Goal: Information Seeking & Learning: Check status

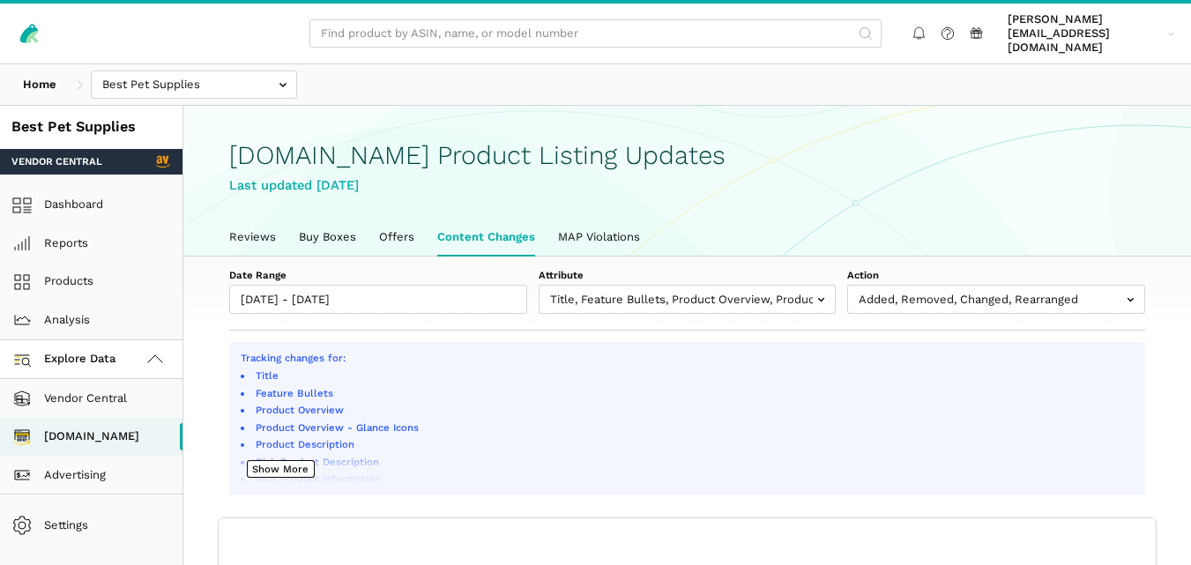
select select "100"
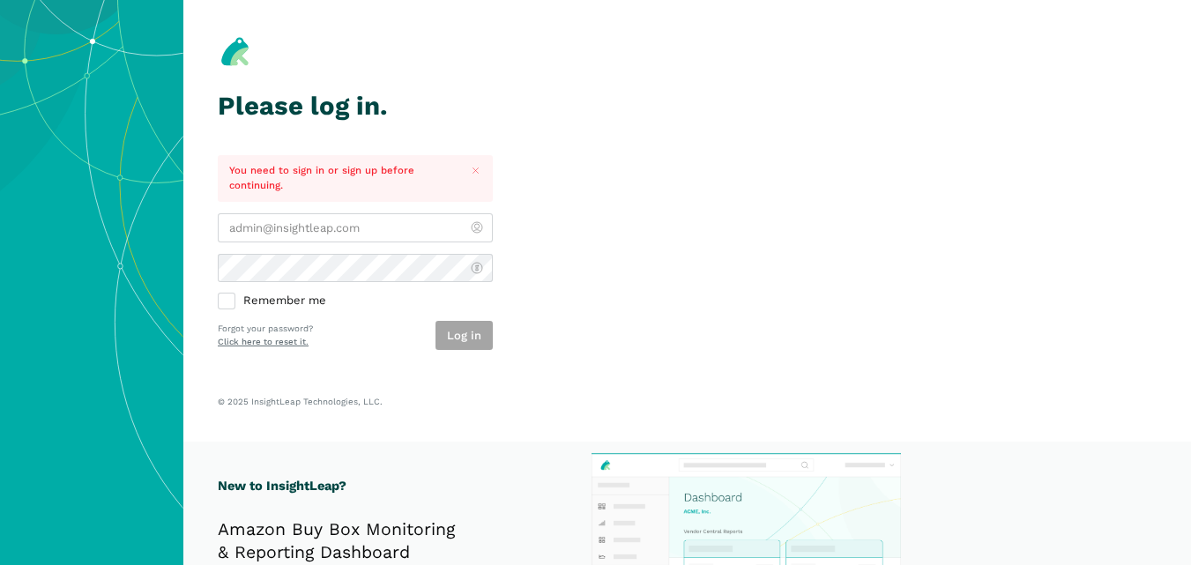
type input "[PERSON_NAME][EMAIL_ADDRESS][DOMAIN_NAME]"
click at [461, 329] on div "Log in" at bounding box center [464, 335] width 57 height 29
click at [461, 329] on button "Log in" at bounding box center [464, 335] width 57 height 29
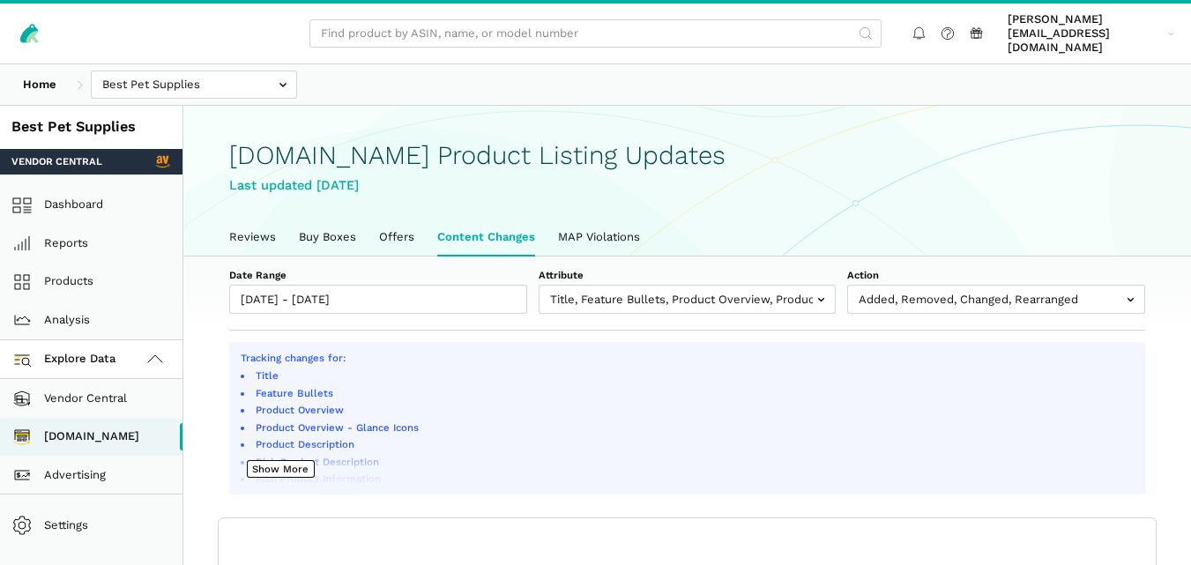
scroll to position [6, 0]
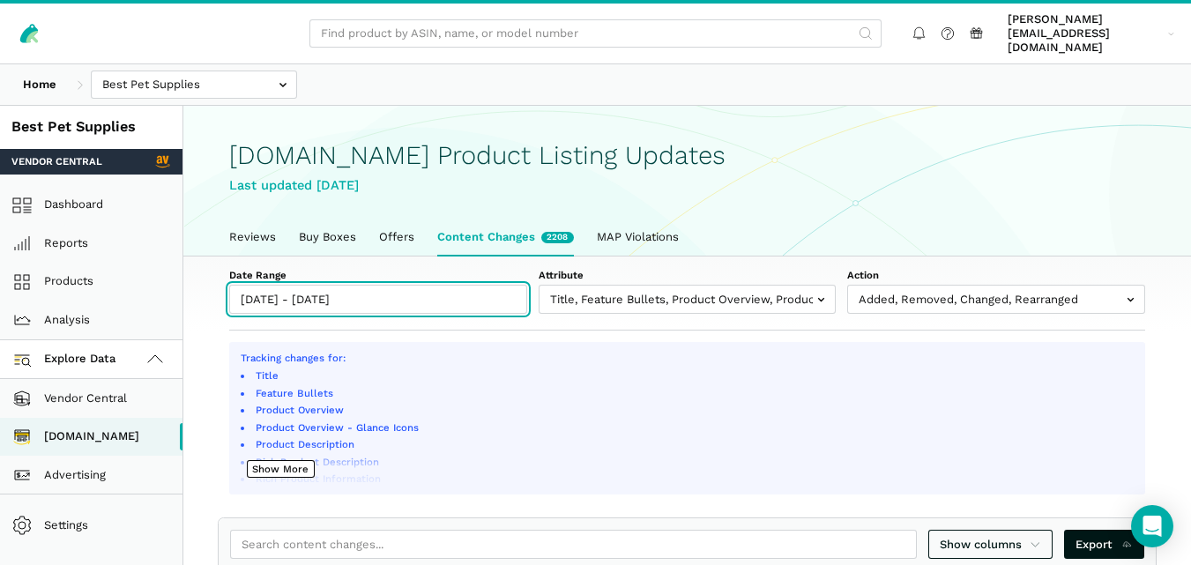
click at [422, 291] on input "[DATE] - [DATE]" at bounding box center [378, 299] width 298 height 29
type input "[DATE]"
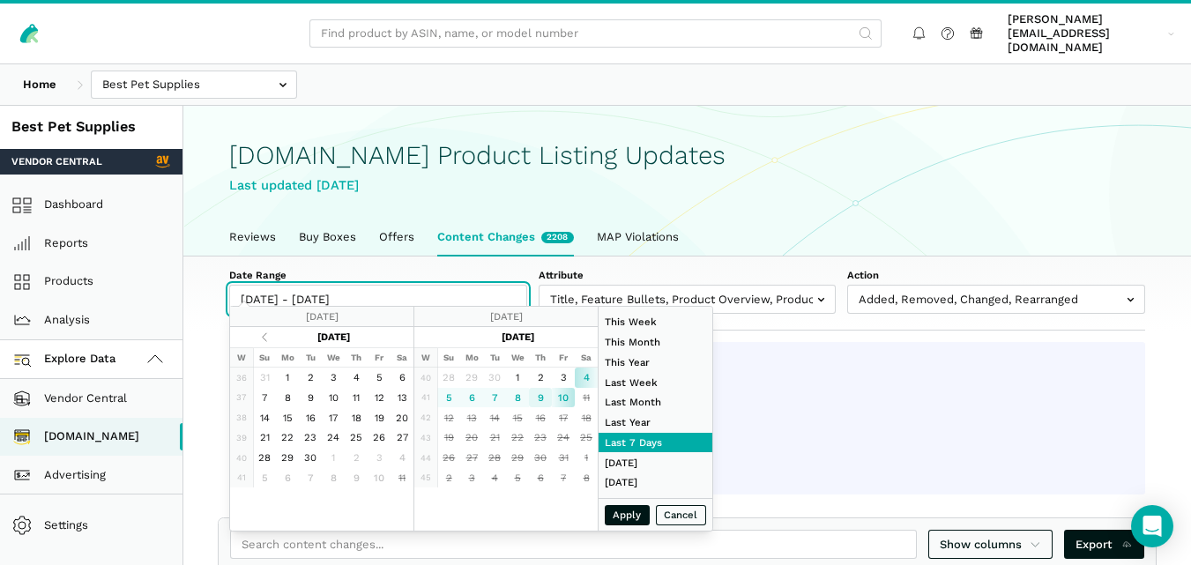
type input "[DATE]"
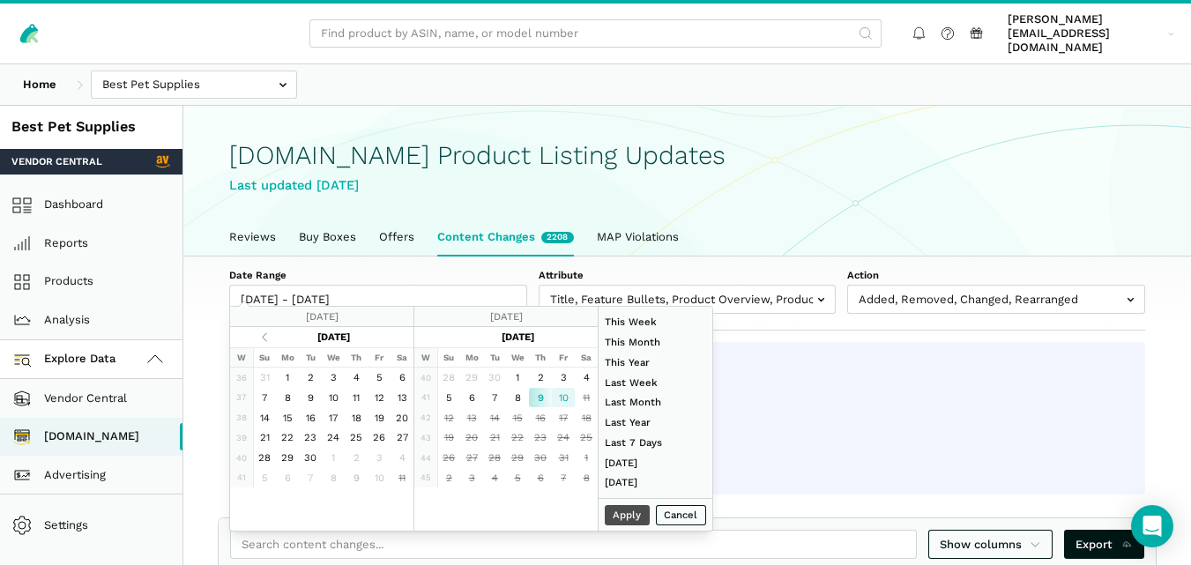
type input "[DATE]"
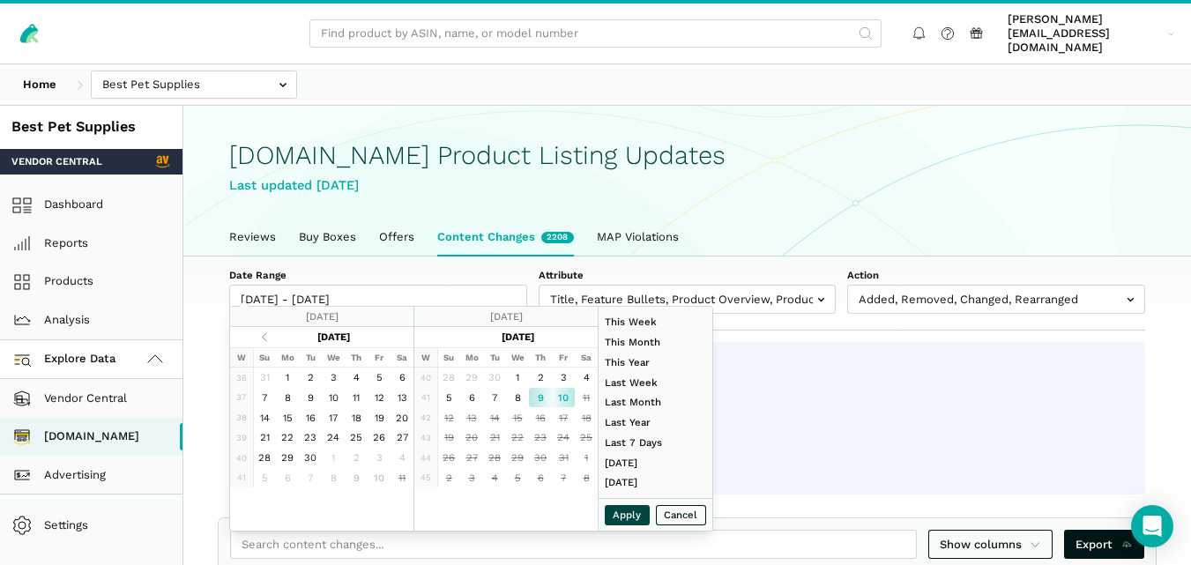
click at [614, 510] on button "Apply" at bounding box center [628, 515] width 46 height 20
type input "[DATE] - [DATE]"
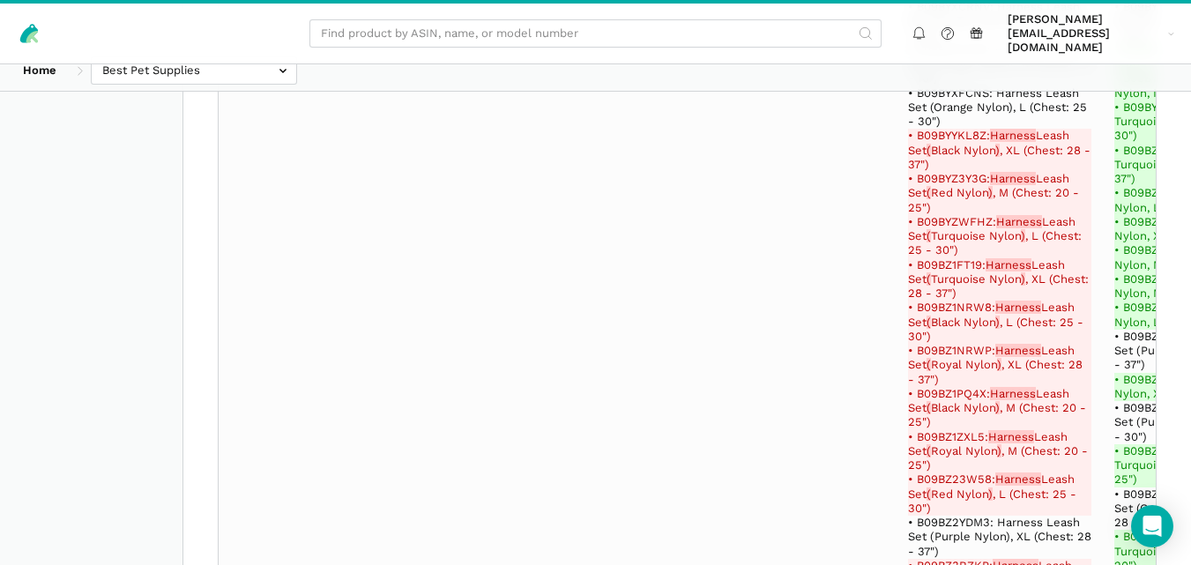
scroll to position [6165, 0]
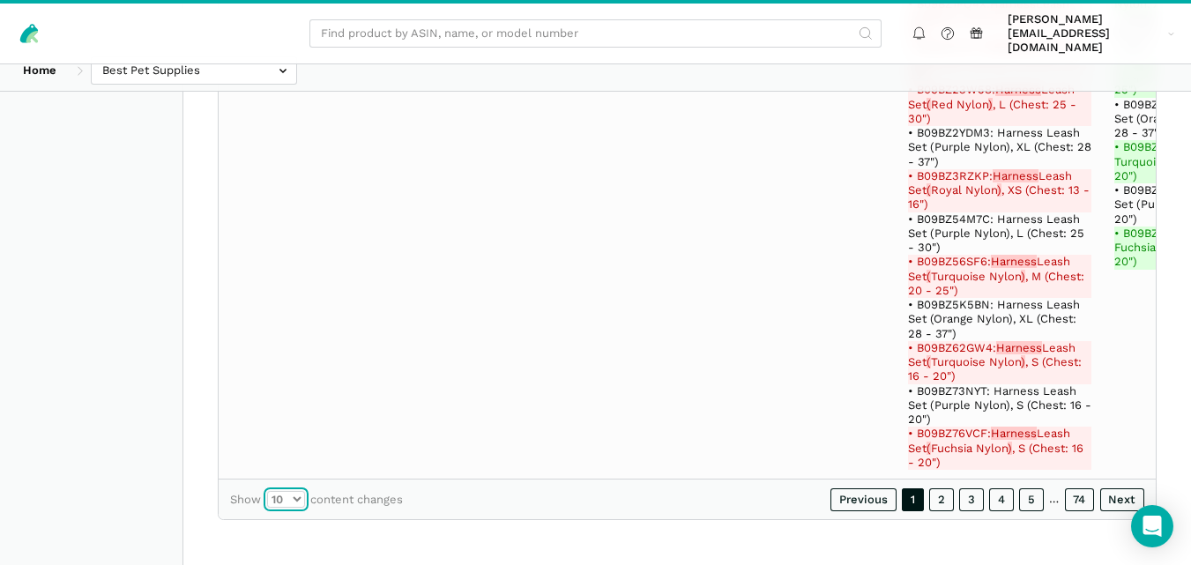
click at [296, 498] on select "10 25 50 100" at bounding box center [286, 500] width 38 height 18
select select "100"
click at [267, 491] on select "10 25 50 100" at bounding box center [286, 500] width 38 height 18
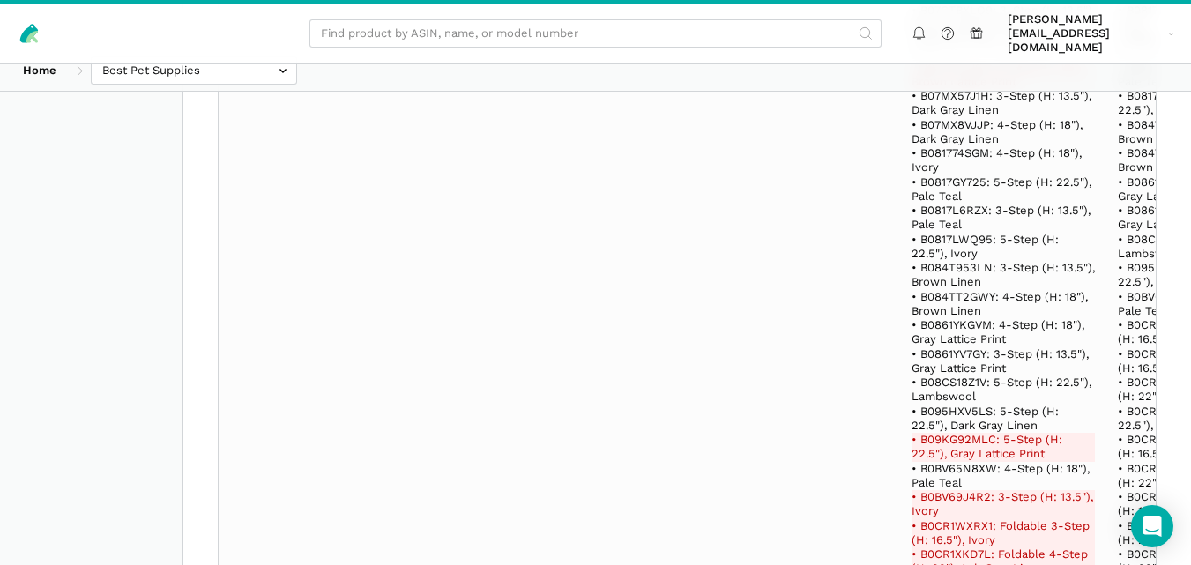
scroll to position [4106, 0]
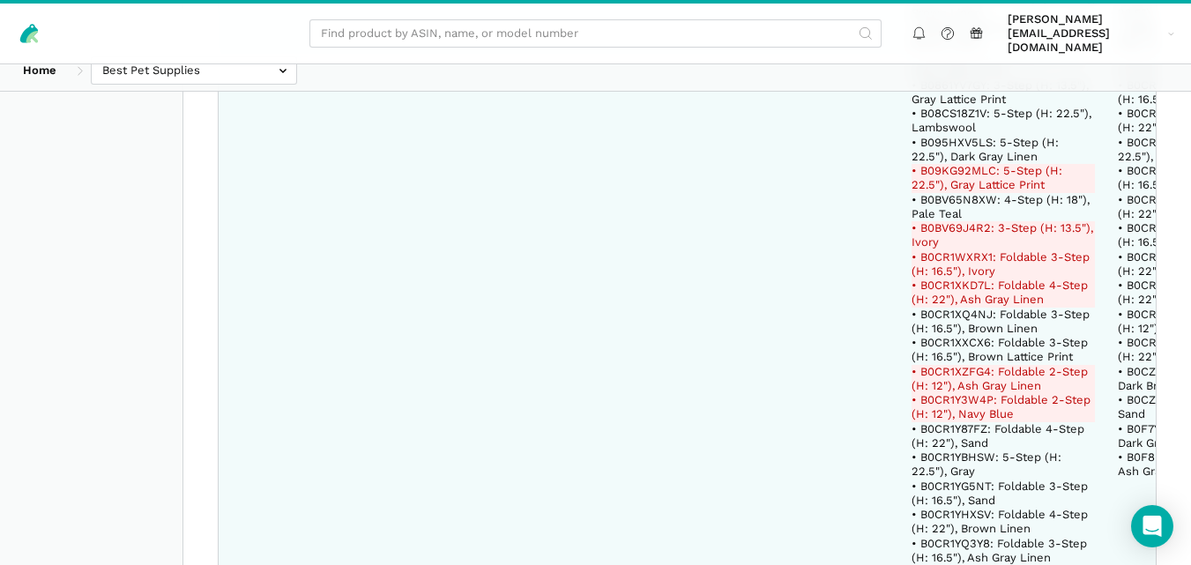
click at [968, 221] on del "• B0BV69J4R2: 3-Step (H: 13.5"), Ivory" at bounding box center [1003, 235] width 183 height 29
copy del "B0BV69J4R2"
click at [953, 164] on del "• B09KG92MLC: 5-Step (H: 22.5"), Gray Lattice Print" at bounding box center [1003, 178] width 183 height 29
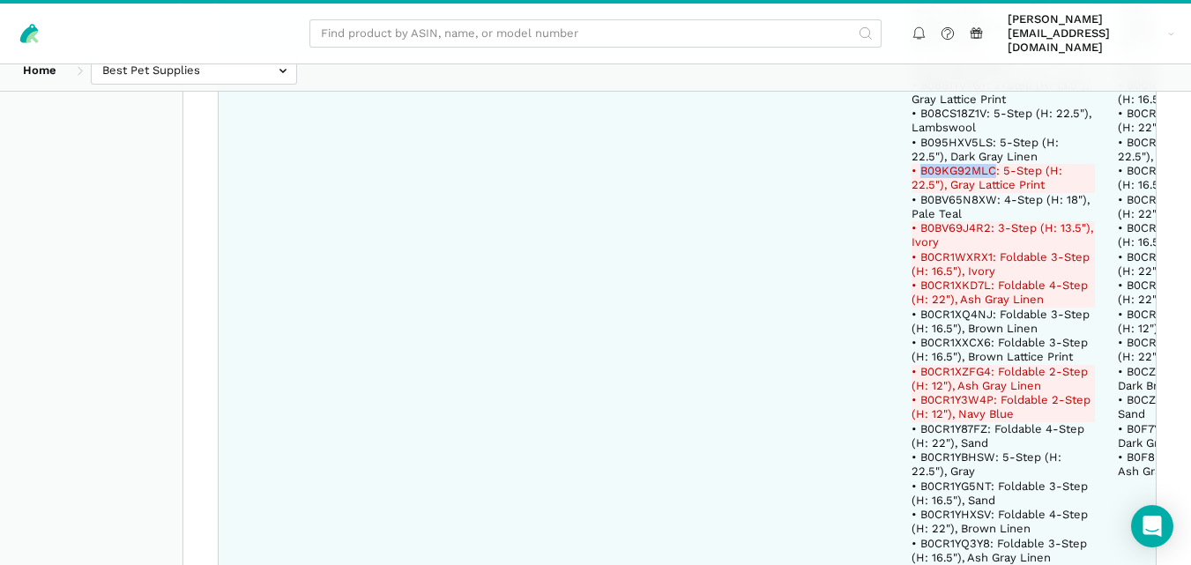
copy del "B09KG92MLC"
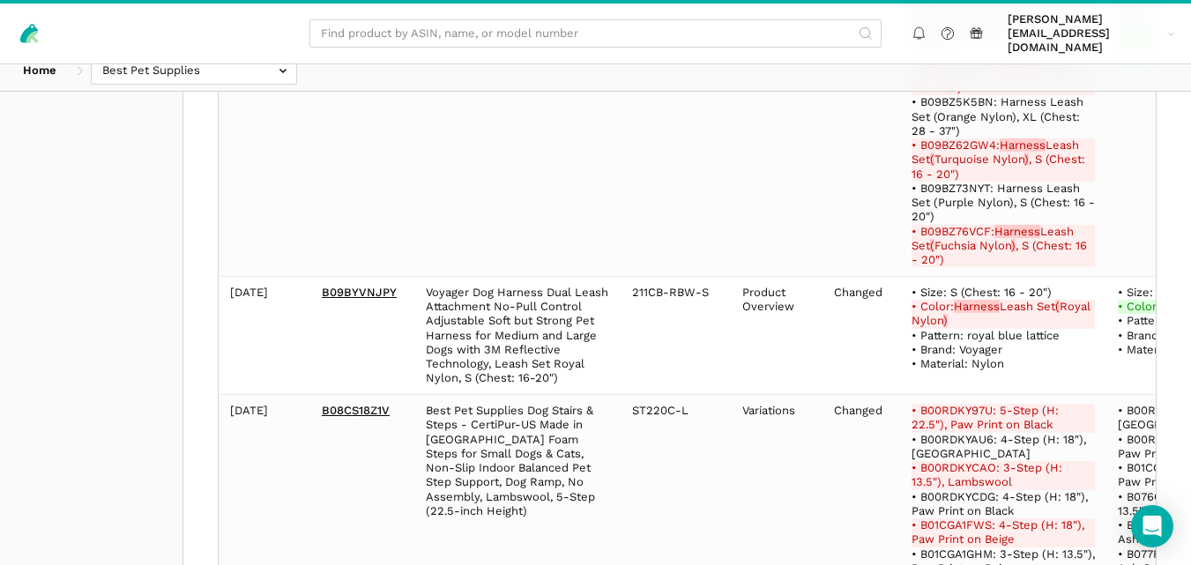
scroll to position [2853, 0]
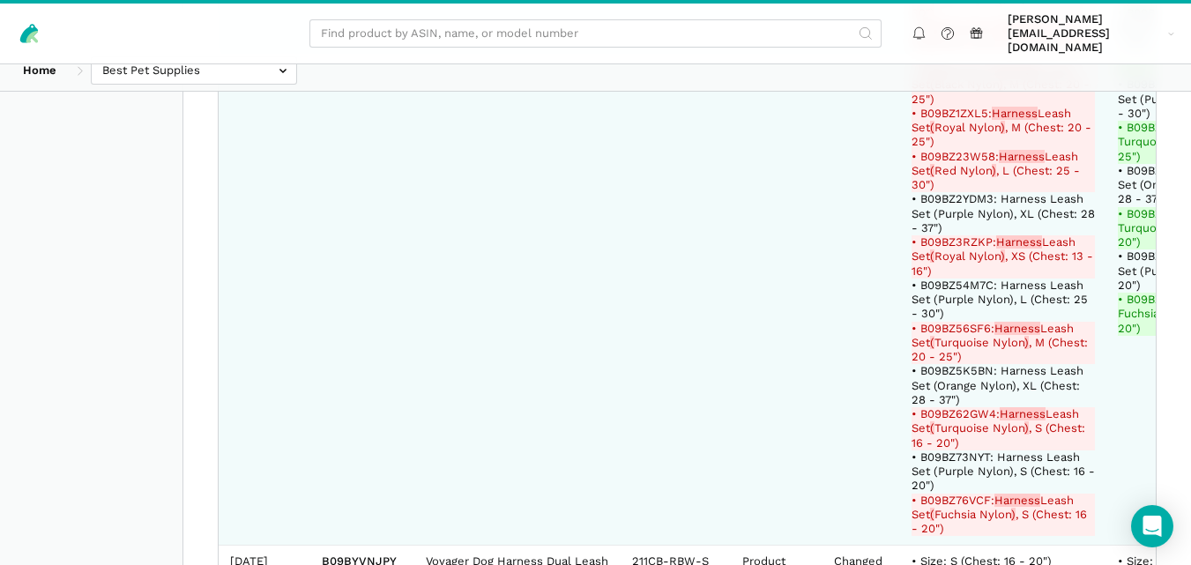
click at [946, 322] on del "• B09BZ56SF6: Harness Leash Set ( Turquoise Nylon ) , M (Chest: 20 - 25")" at bounding box center [1003, 343] width 183 height 43
copy del "B09BZ56SF6"
click at [937, 235] on del "• B09BZ3RZKP: Harness Leash Set ( Royal Nylon ) , XS (Chest: 13 - 16")" at bounding box center [1003, 256] width 183 height 43
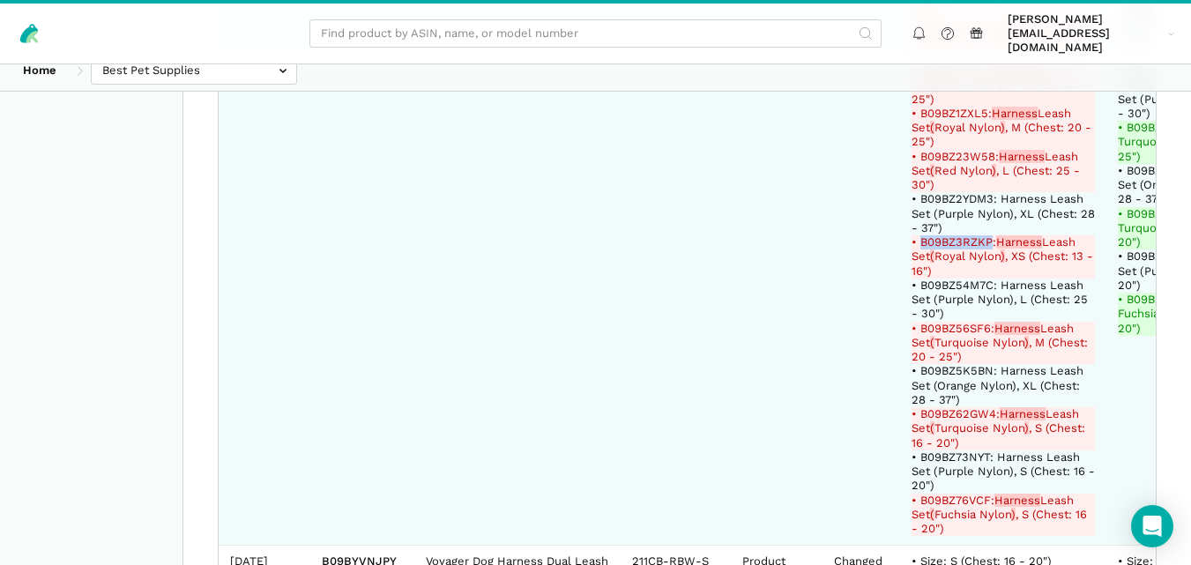
copy del "B09BZ3RZKP"
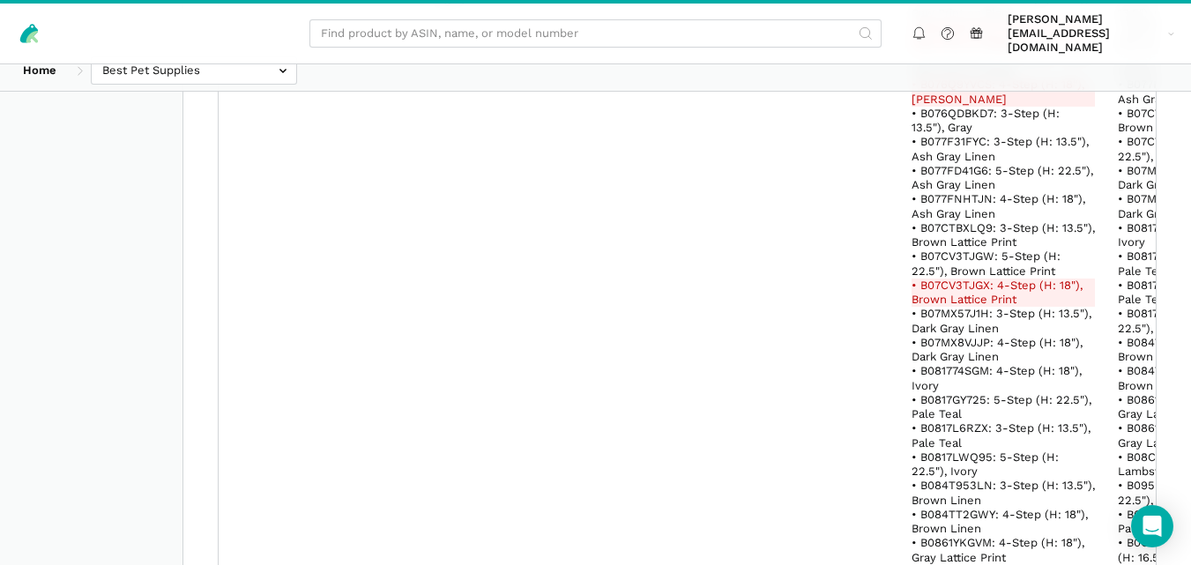
scroll to position [52636, 0]
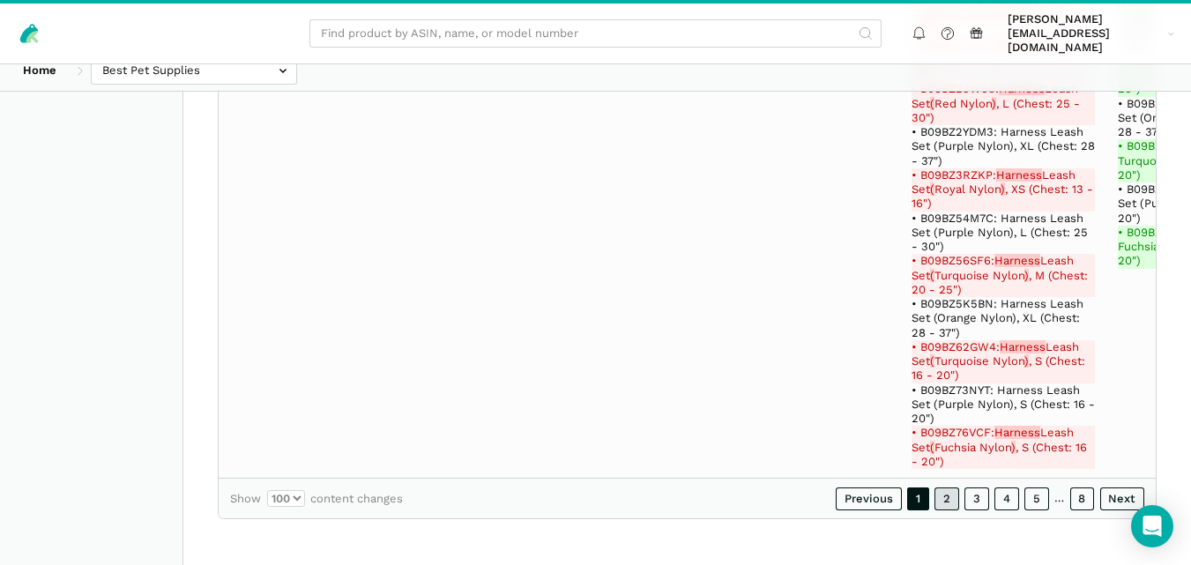
click at [956, 506] on link "2" at bounding box center [946, 499] width 25 height 23
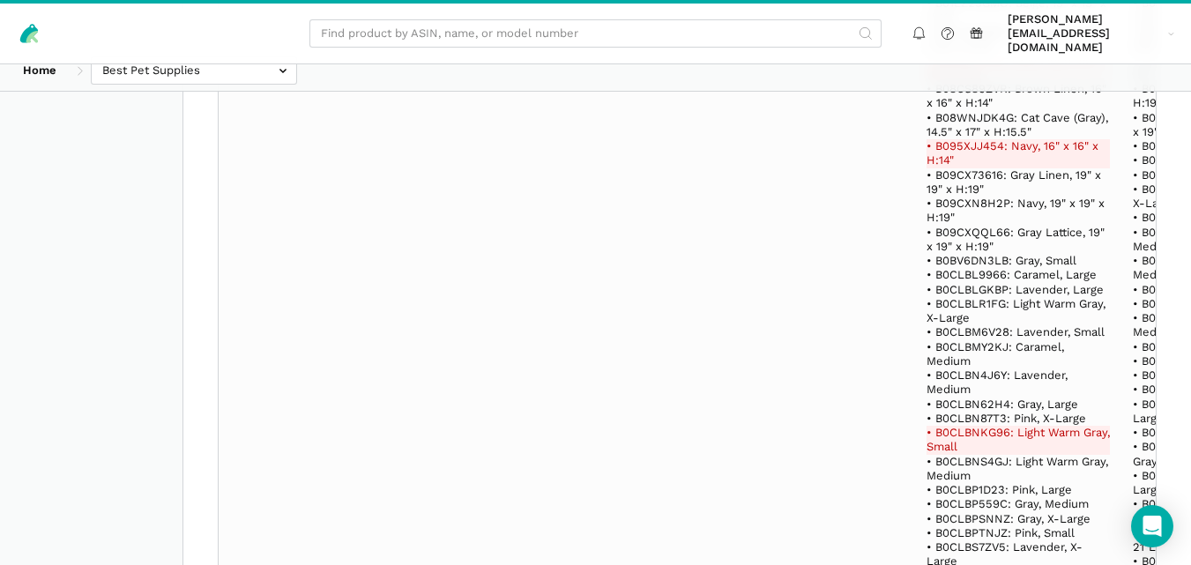
scroll to position [41775, 0]
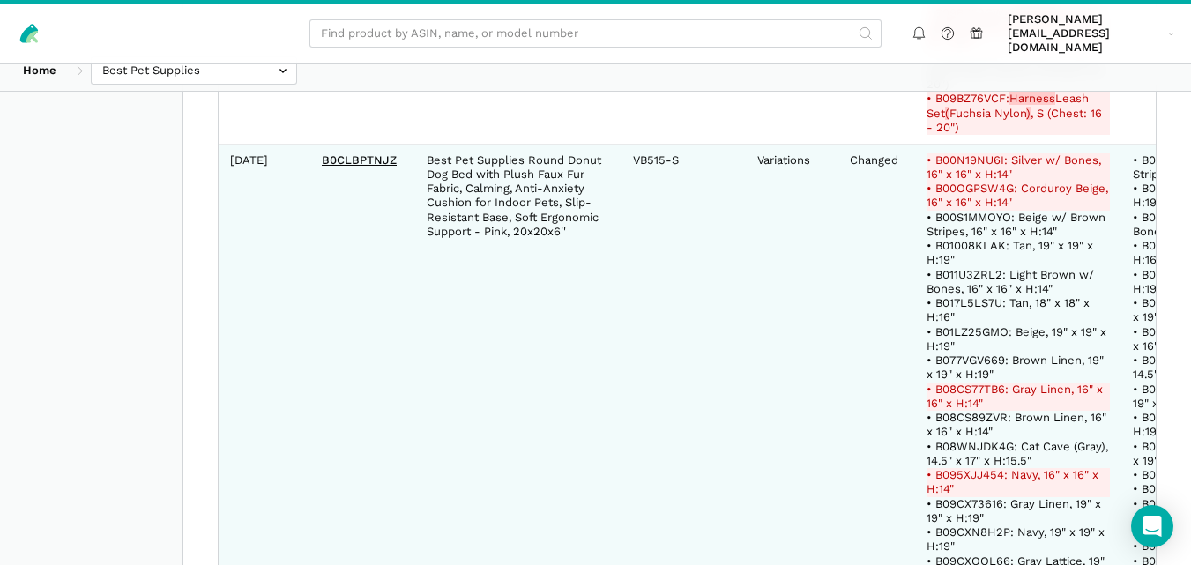
click at [946, 182] on del "• B00N19NU6I: Silver w/ Bones, 16" x 16" x H:14"" at bounding box center [1018, 167] width 183 height 29
copy del "B00N19NU6I"
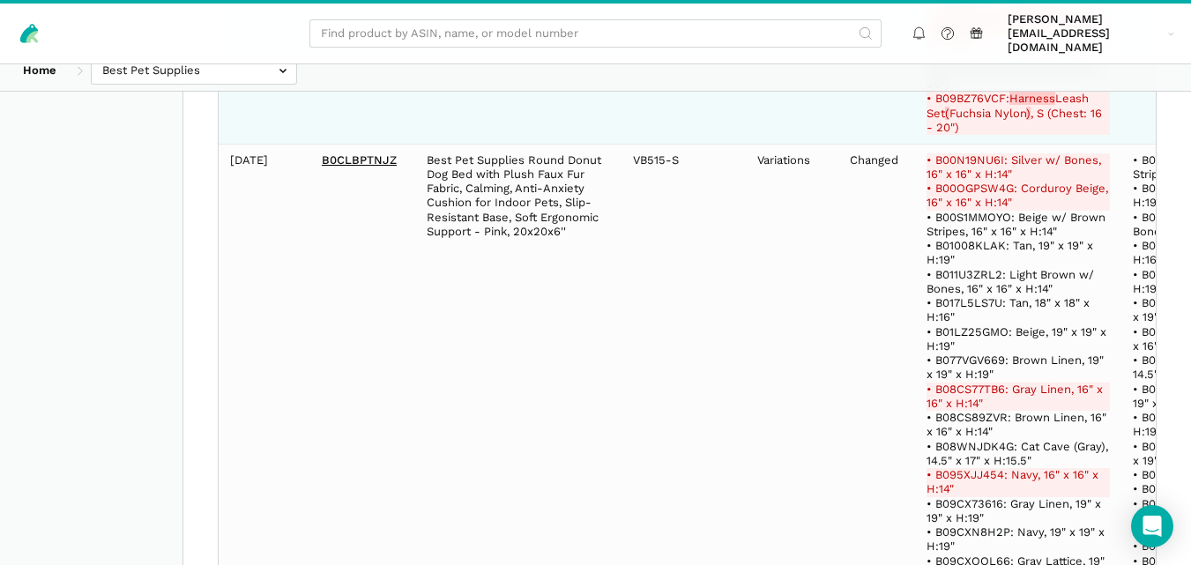
click at [951, 135] on del "• B09BZ76VCF: Harness Leash Set ( Fuchsia Nylon ) , S (Chest: 16 - 20")" at bounding box center [1018, 113] width 183 height 43
copy del "B09BZ76VCF"
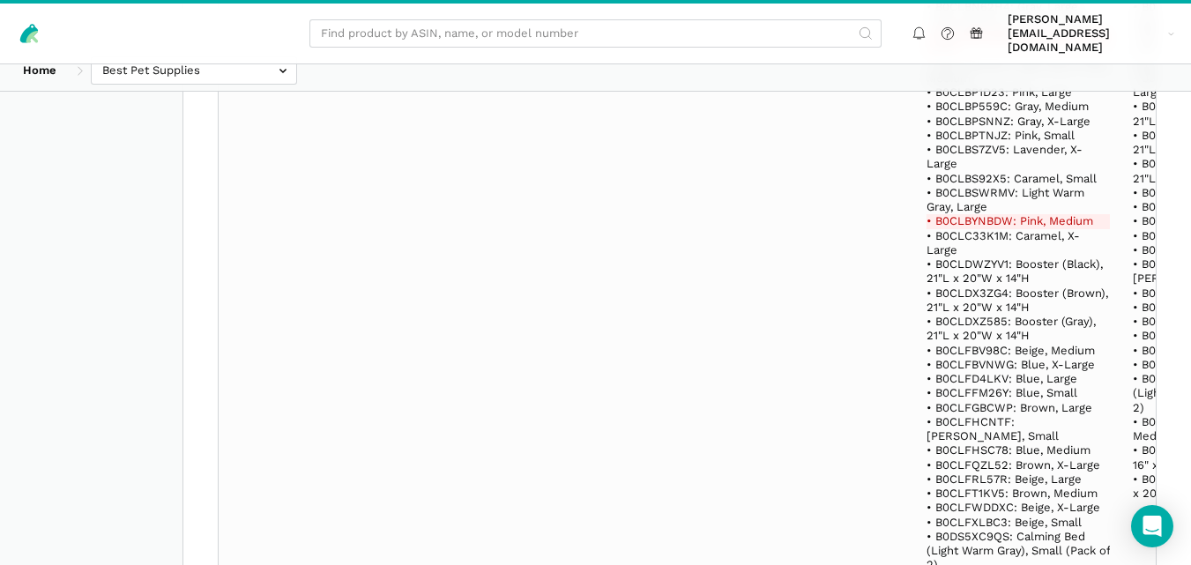
scroll to position [42761, 0]
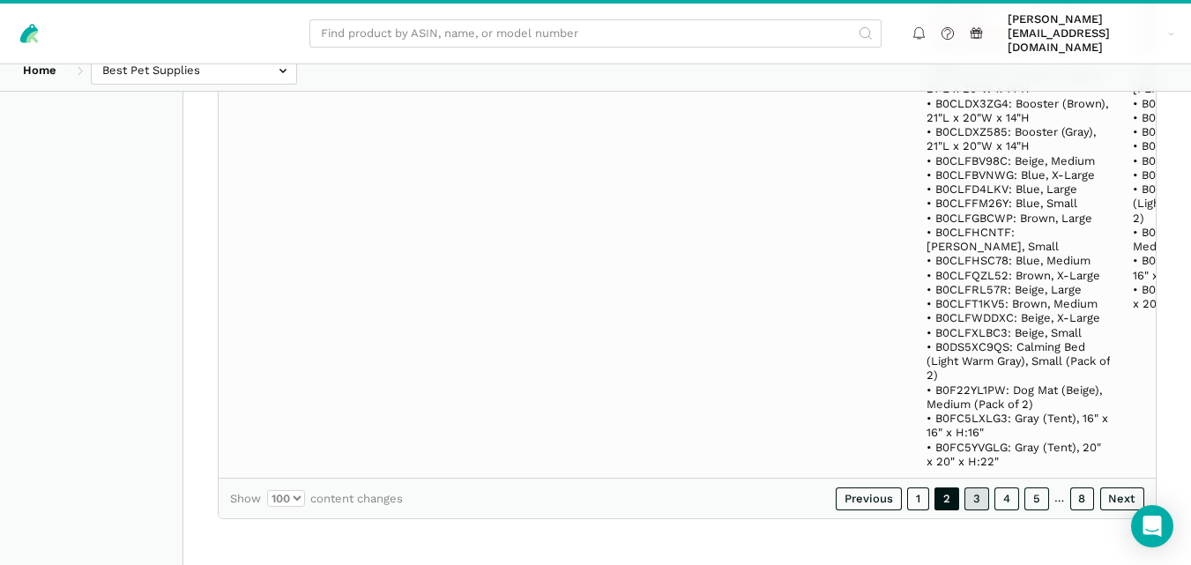
click at [972, 497] on link "3" at bounding box center [976, 499] width 25 height 23
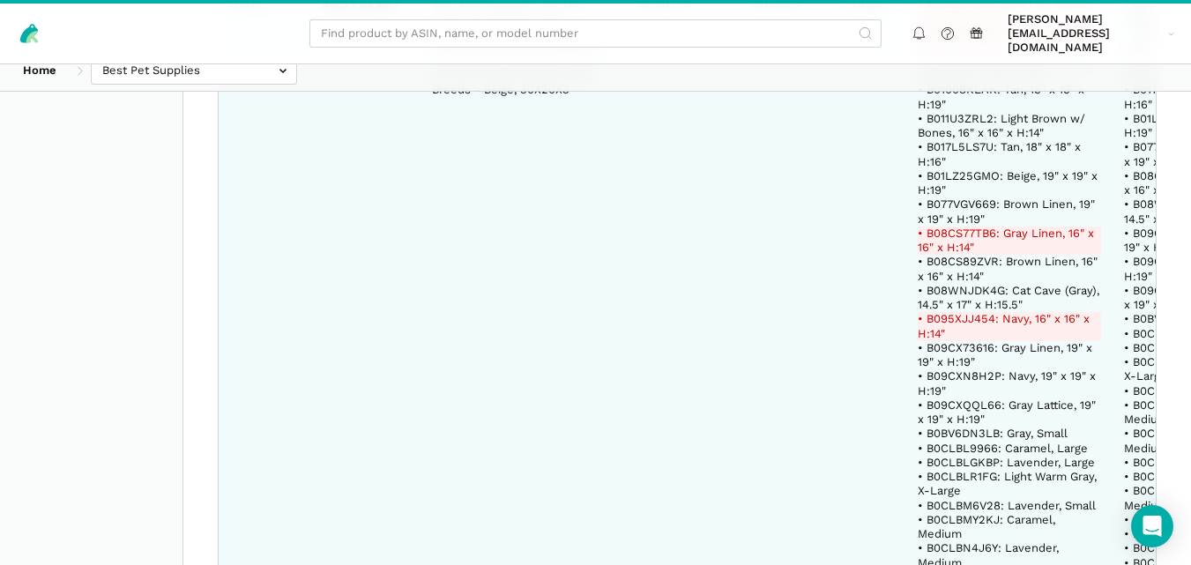
click at [961, 312] on del "• B095XJJ454: Navy, 16" x 16" x H:14"" at bounding box center [1009, 326] width 183 height 29
copy del "B095XJJ454"
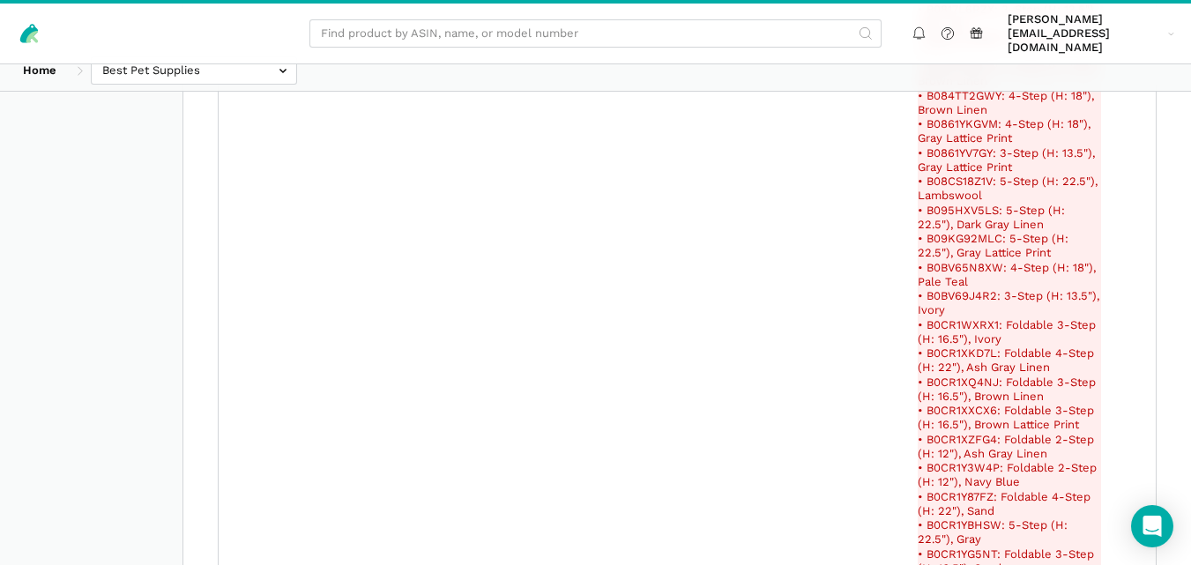
scroll to position [22043, 0]
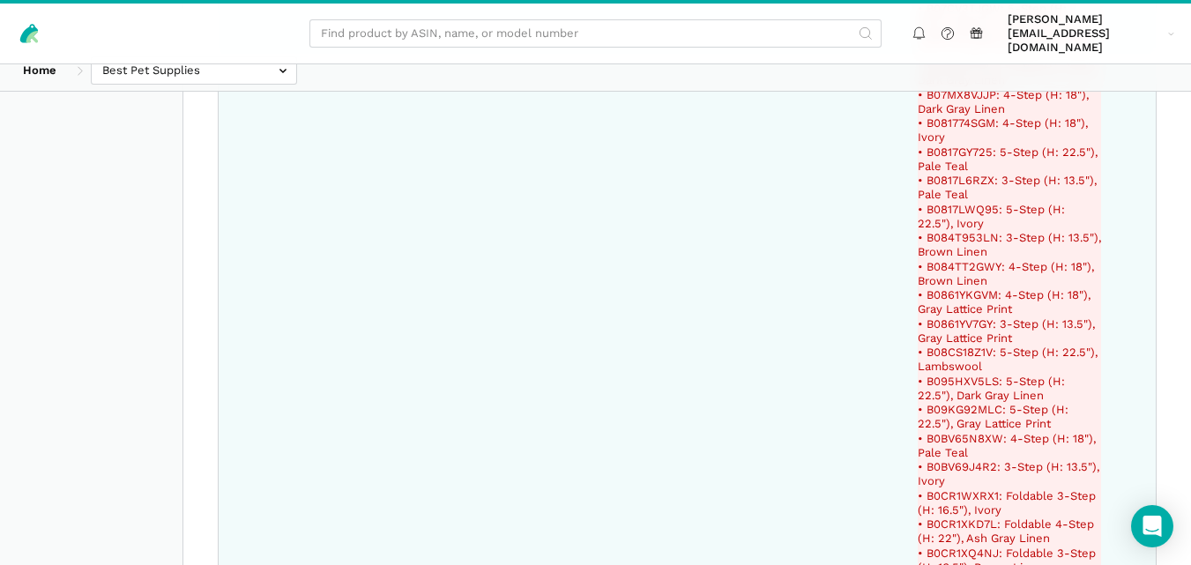
click at [970, 164] on del "• B0817GY725: 5-Step (H: 22.5"), Pale Teal" at bounding box center [1009, 159] width 183 height 29
copy del "B0817GY725"
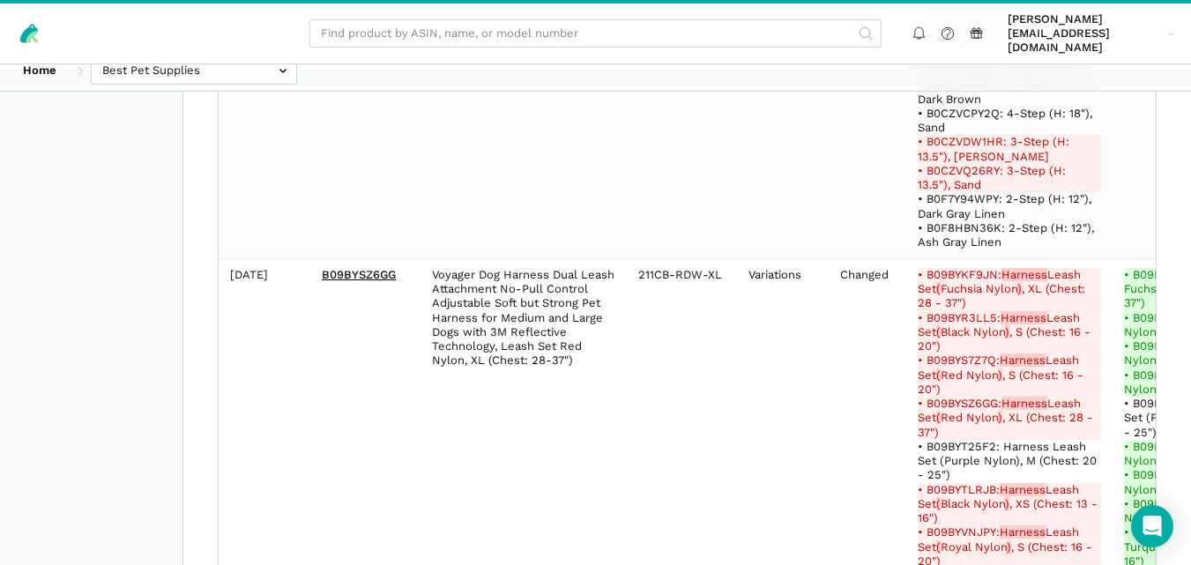
scroll to position [17334, 0]
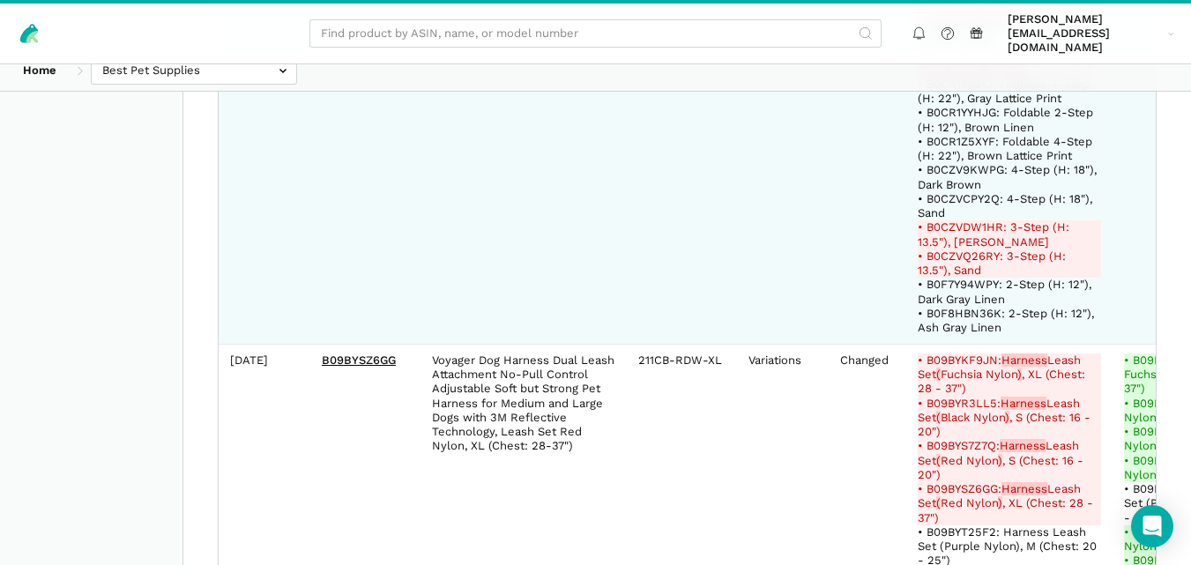
click at [976, 220] on del "• B0CZVDW1HR: 3-Step (H: 13.5"), [PERSON_NAME]" at bounding box center [1009, 234] width 183 height 29
copy del "B0CZVDW1HR"
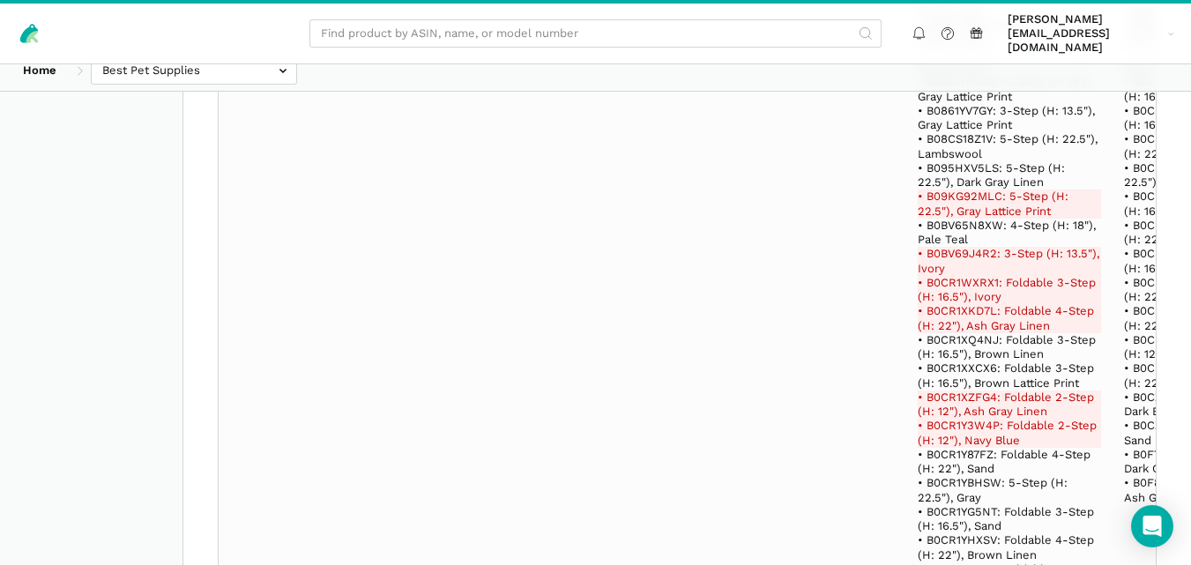
scroll to position [16478, 0]
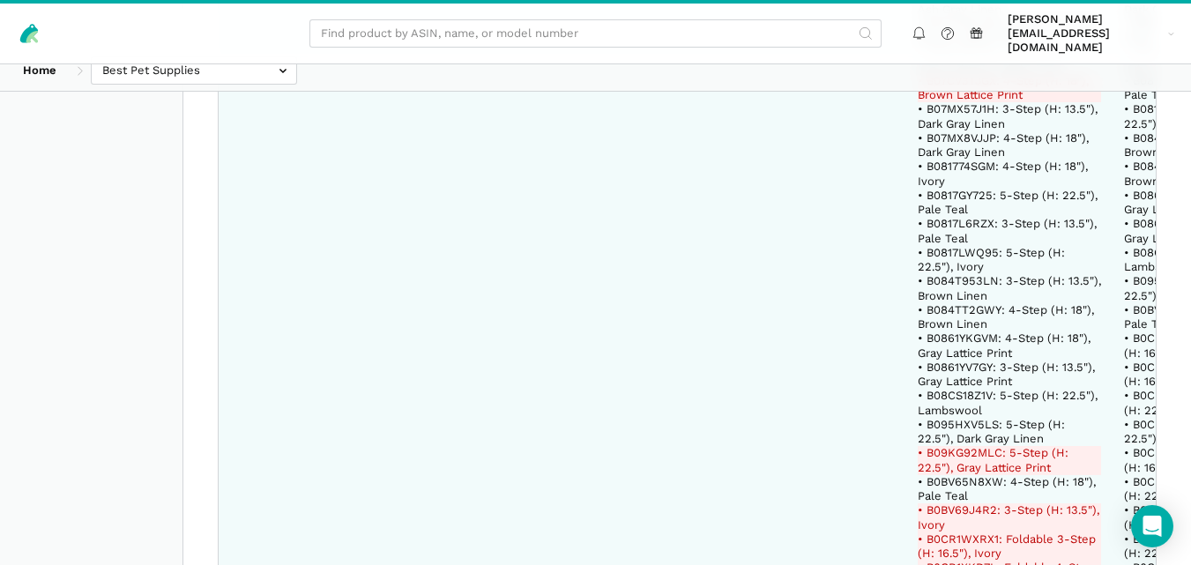
click at [981, 446] on del "• B09KG92MLC: 5-Step (H: 22.5"), Gray Lattice Print" at bounding box center [1009, 460] width 183 height 29
copy del "B09KG92MLC"
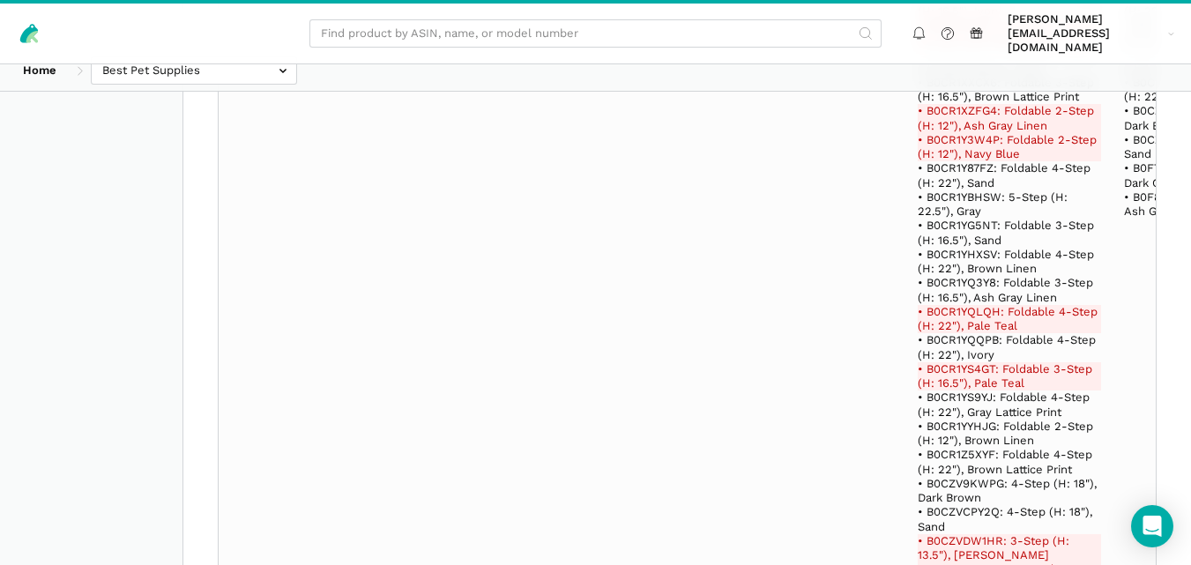
scroll to position [8259, 0]
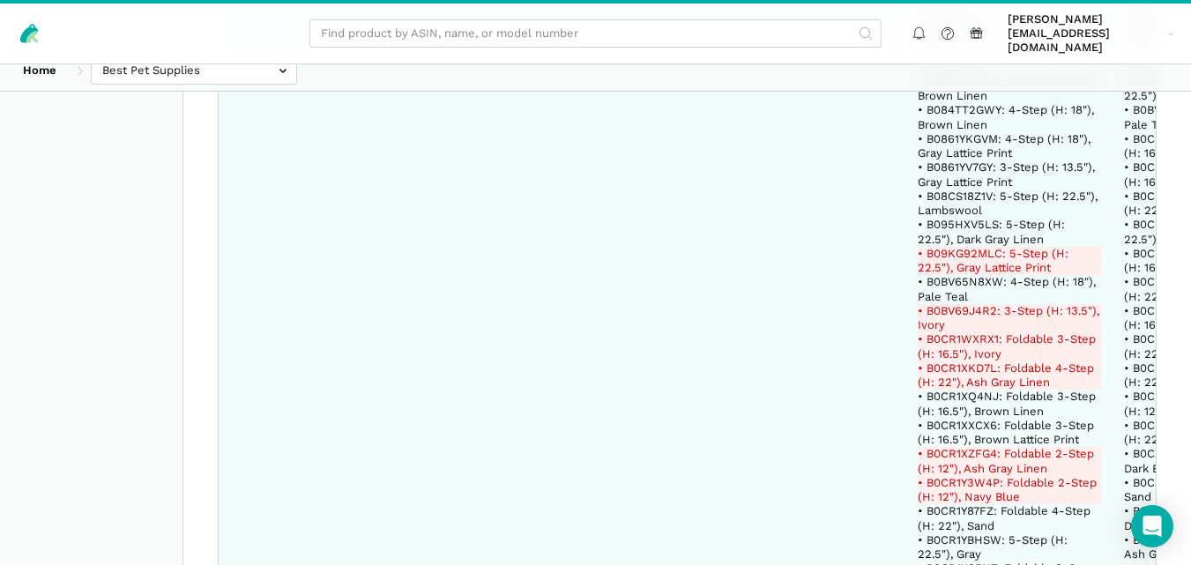
click at [976, 247] on del "• B09KG92MLC: 5-Step (H: 22.5"), Gray Lattice Print" at bounding box center [1009, 261] width 183 height 29
click at [960, 332] on del "• B0CR1WXRX1: Foldable 3-Step (H: 16.5"), Ivory" at bounding box center [1009, 346] width 183 height 29
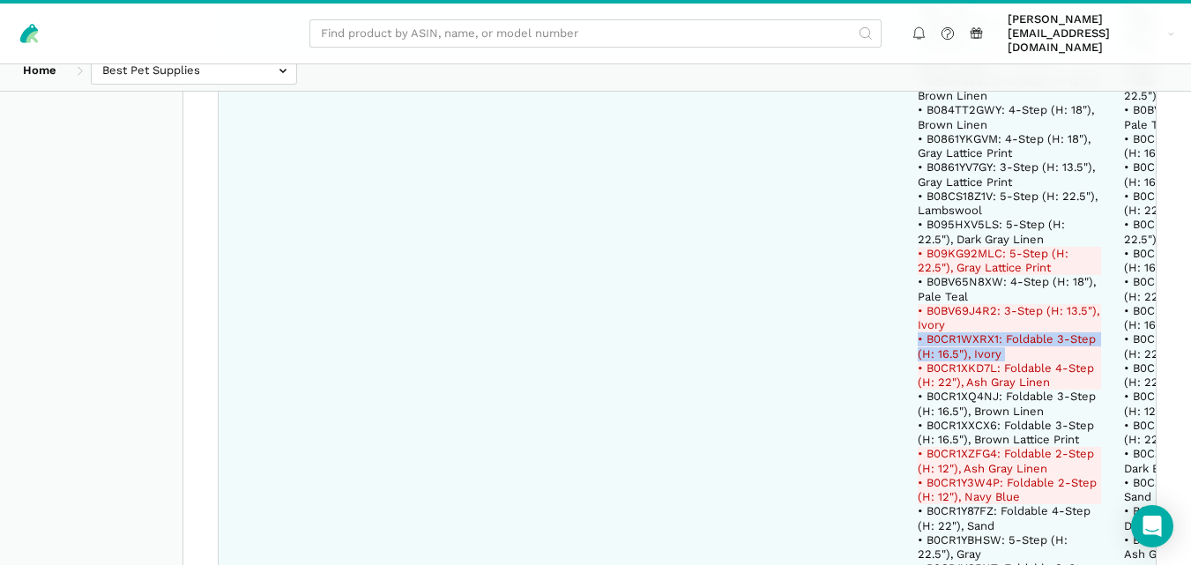
click at [960, 332] on del "• B0CR1WXRX1: Foldable 3-Step (H: 16.5"), Ivory" at bounding box center [1009, 346] width 183 height 29
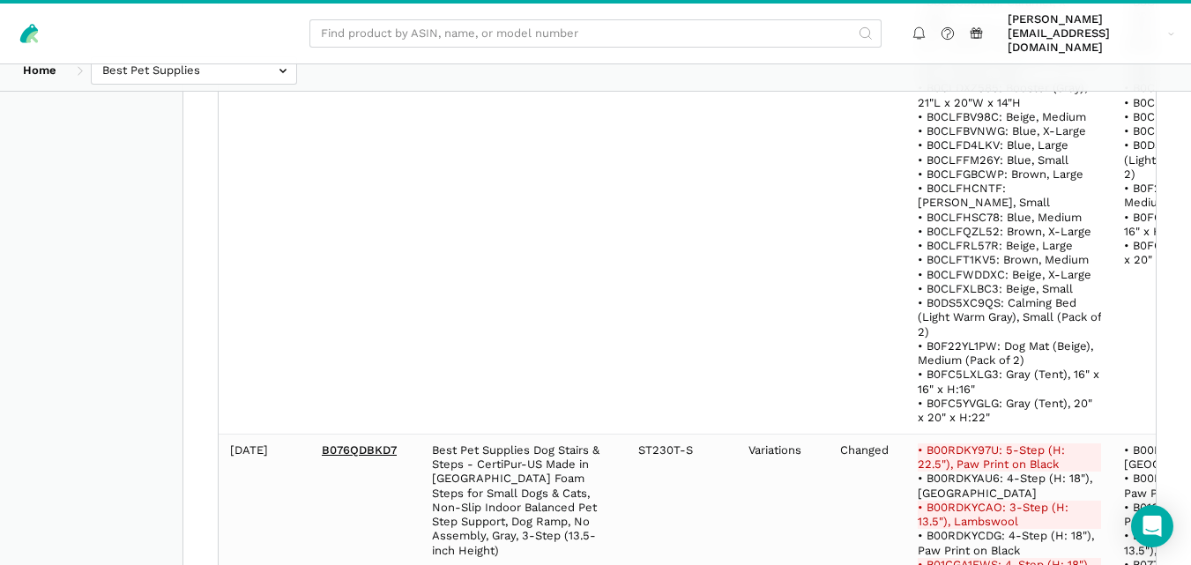
scroll to position [7232, 0]
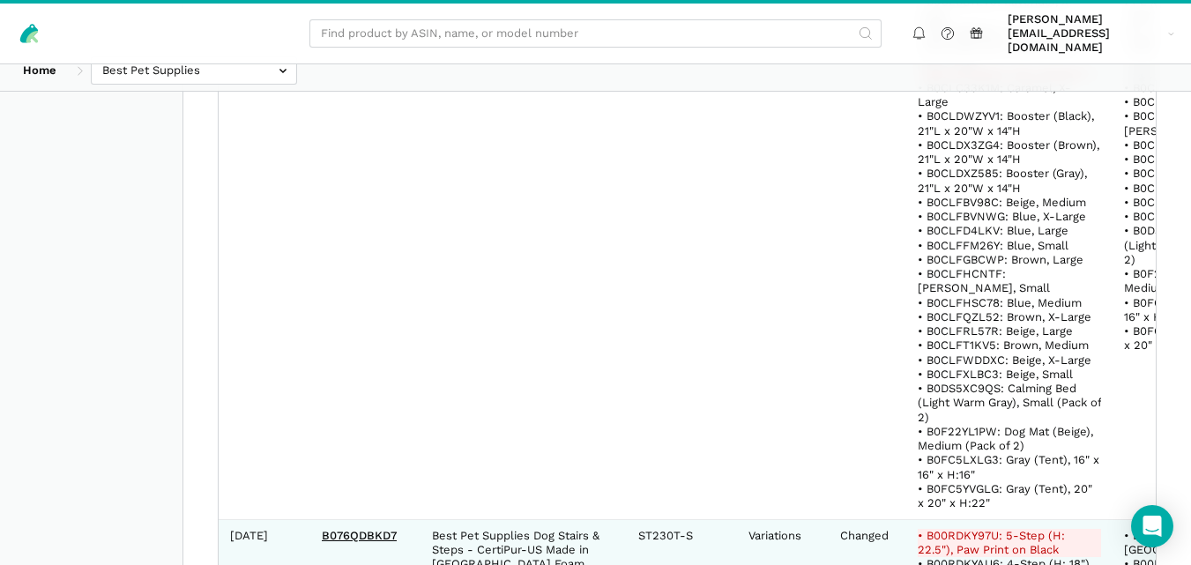
click at [980, 529] on del "• B00RDKY97U: 5-Step (H: 22.5"), Paw Print on Black" at bounding box center [1009, 543] width 183 height 29
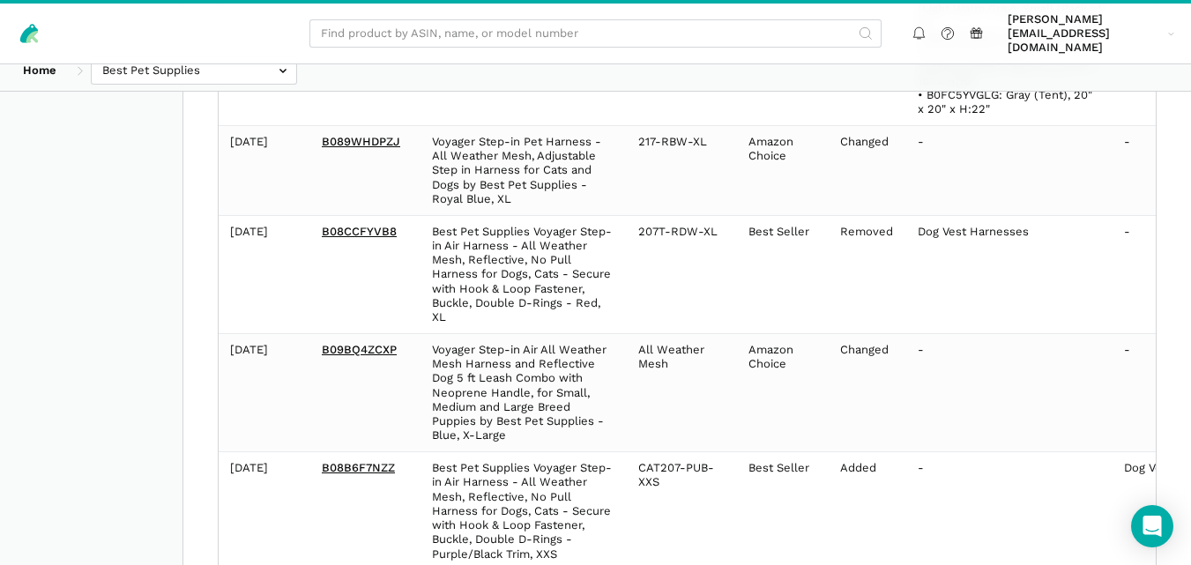
scroll to position [50340, 0]
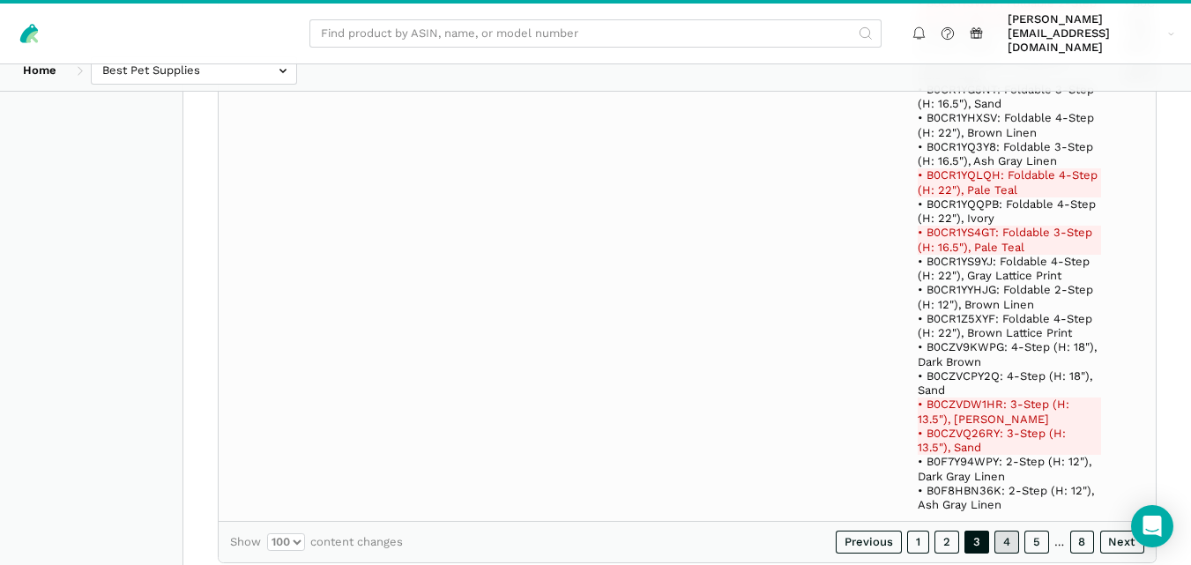
click at [1009, 531] on link "4" at bounding box center [1006, 542] width 25 height 23
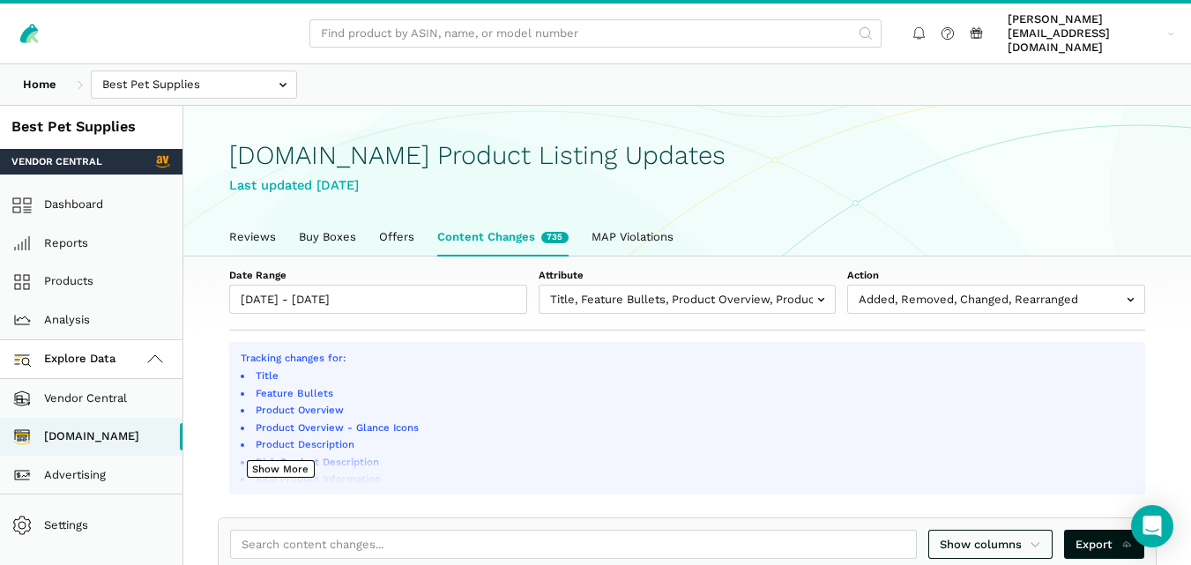
scroll to position [5024, 0]
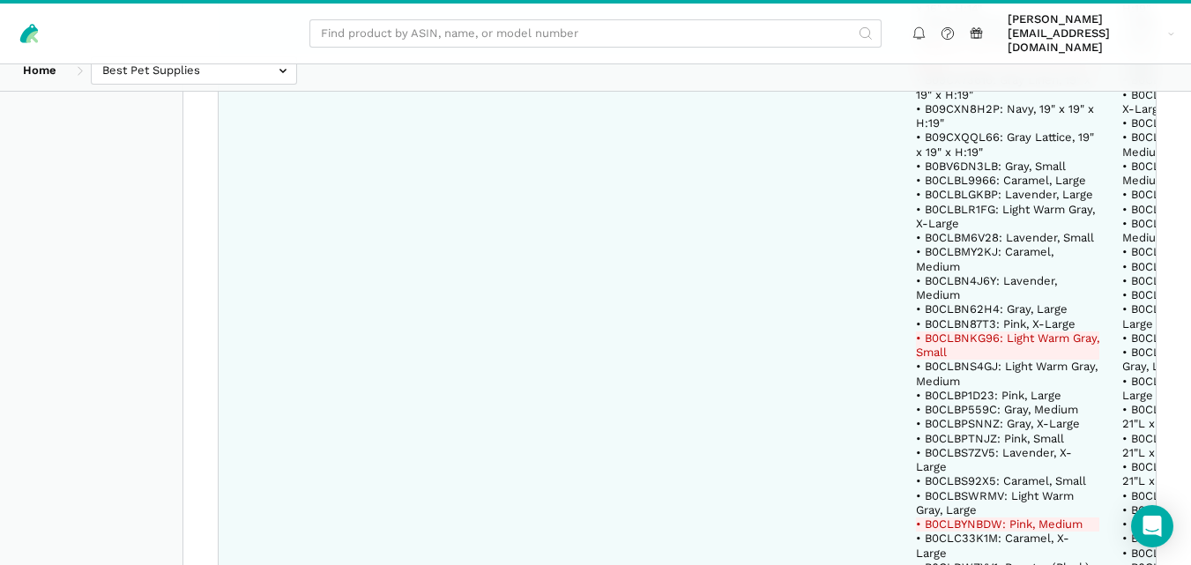
click at [978, 331] on del "• B0CLBNKG96: Light Warm Gray, Small" at bounding box center [1007, 345] width 183 height 29
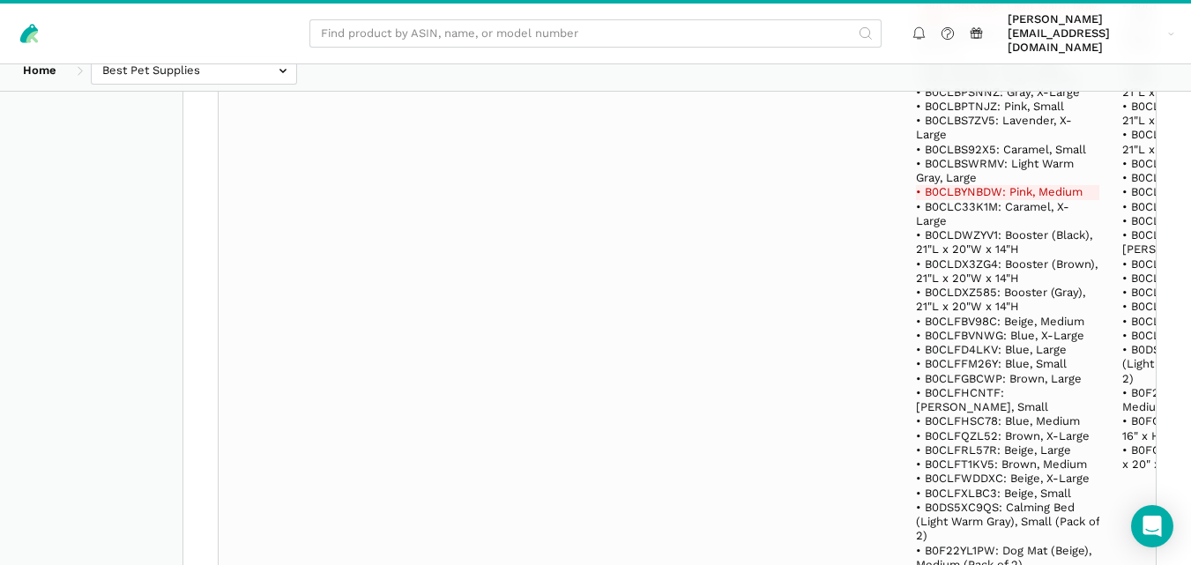
scroll to position [74829, 0]
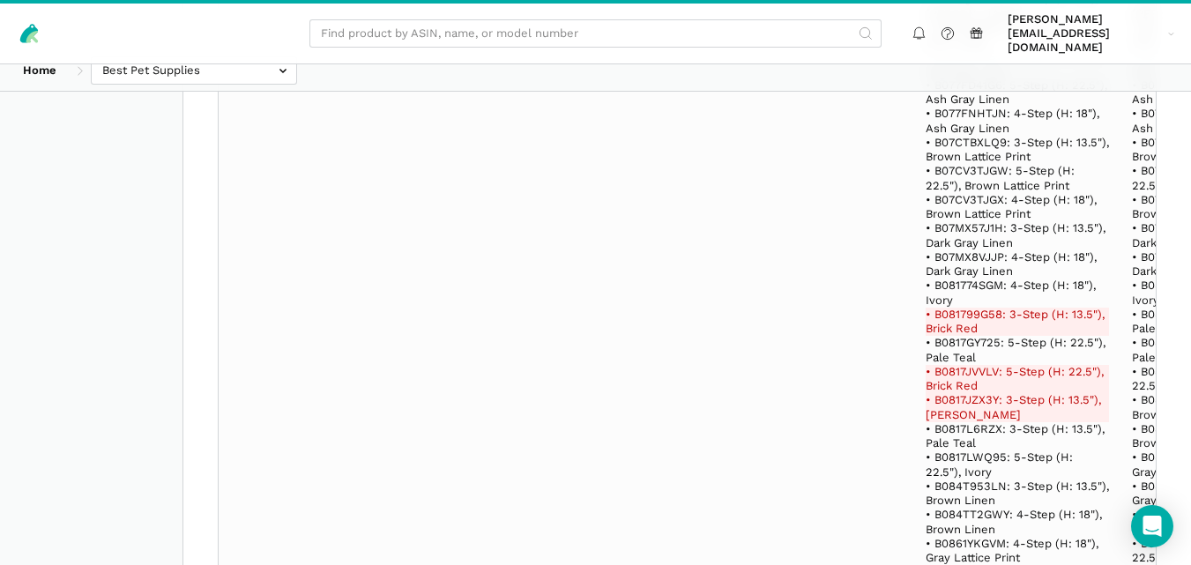
scroll to position [27761, 0]
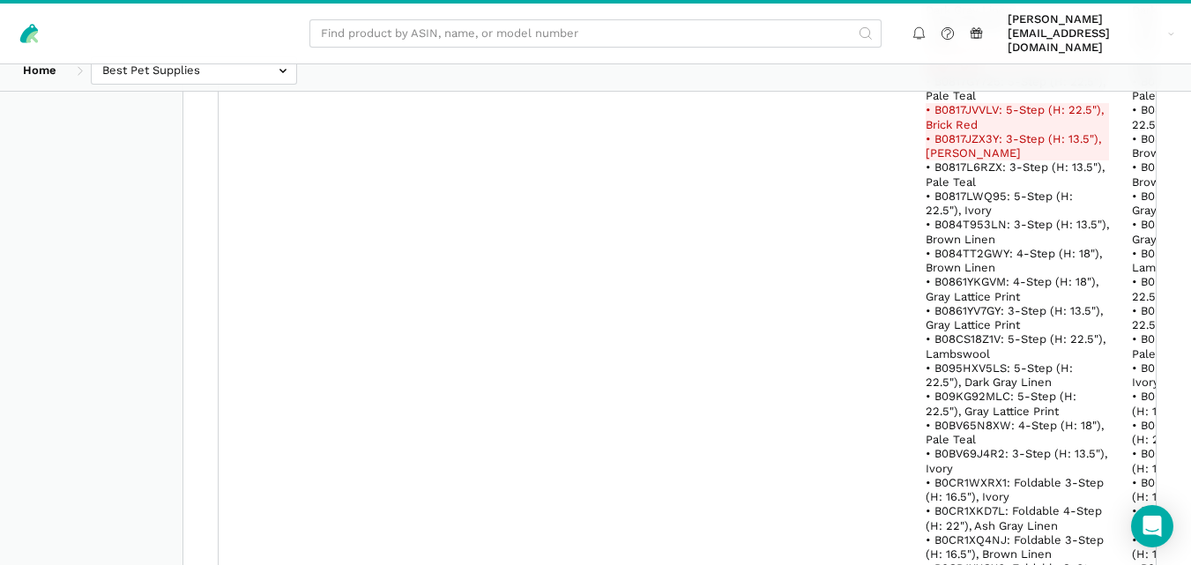
scroll to position [1702, 0]
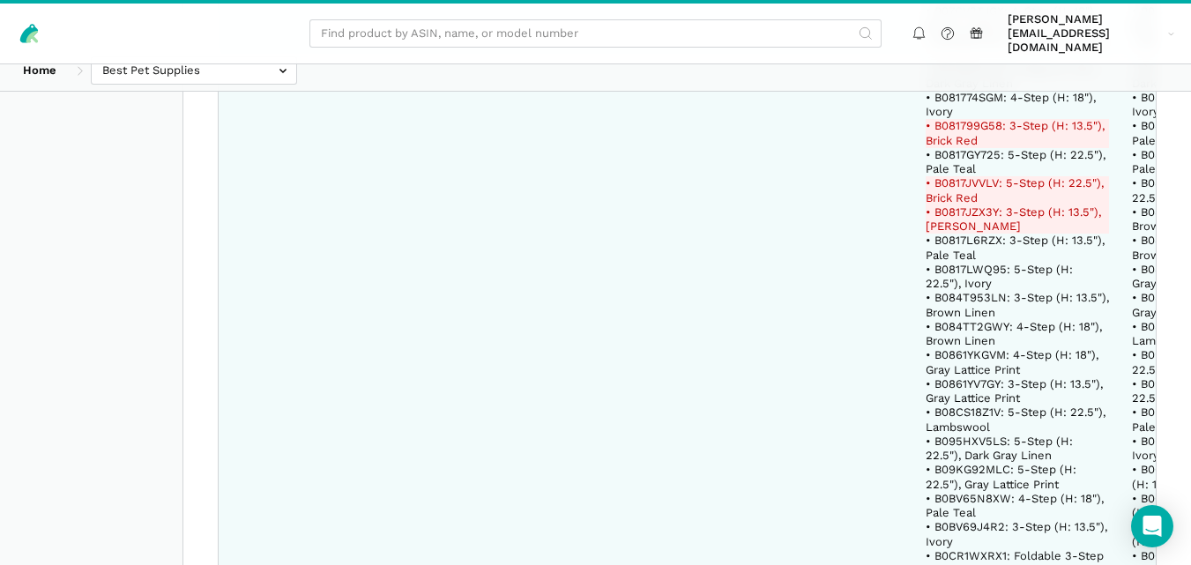
click at [964, 119] on del "• B081799G58: 3-Step (H: 13.5"), Brick Red" at bounding box center [1017, 133] width 183 height 29
click at [976, 176] on del "• B0817JVVLV: 5-Step (H: 22.5"), Brick Red" at bounding box center [1017, 190] width 183 height 29
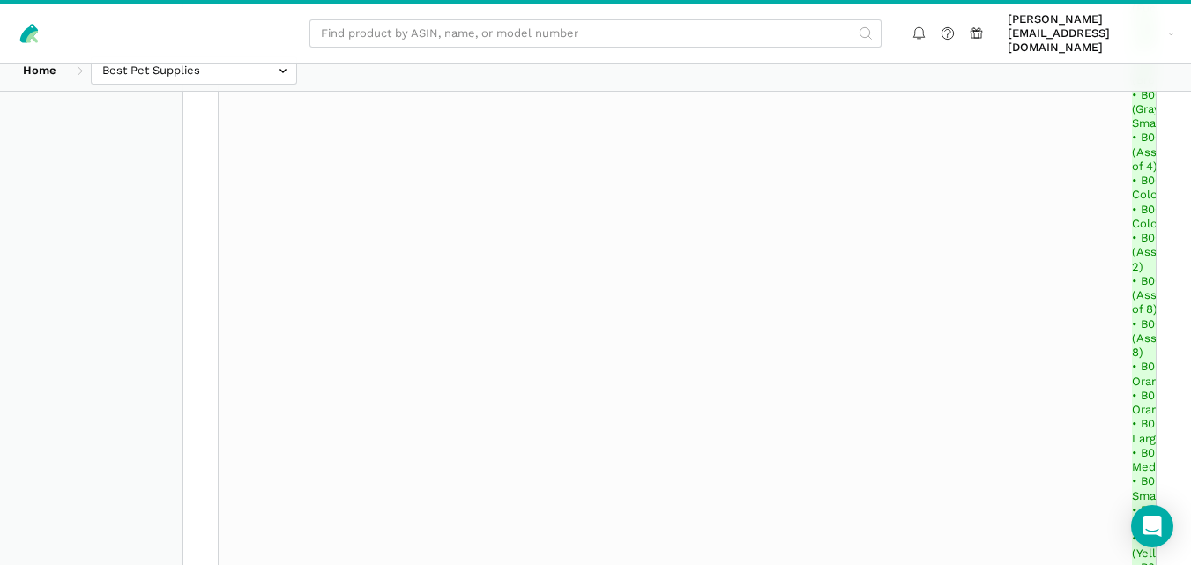
scroll to position [43040, 0]
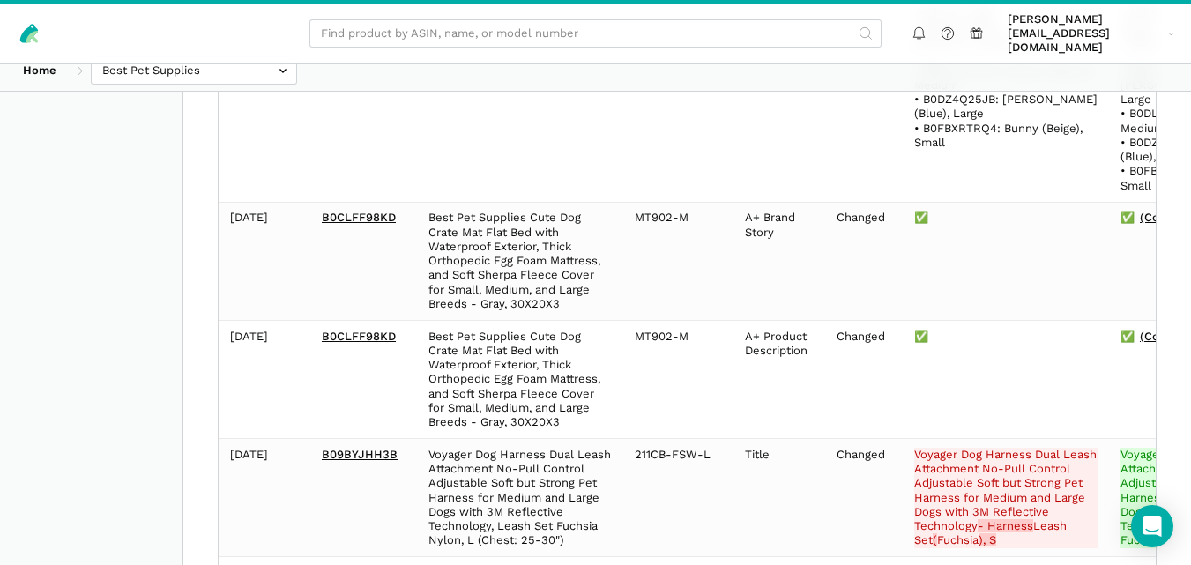
scroll to position [48578, 0]
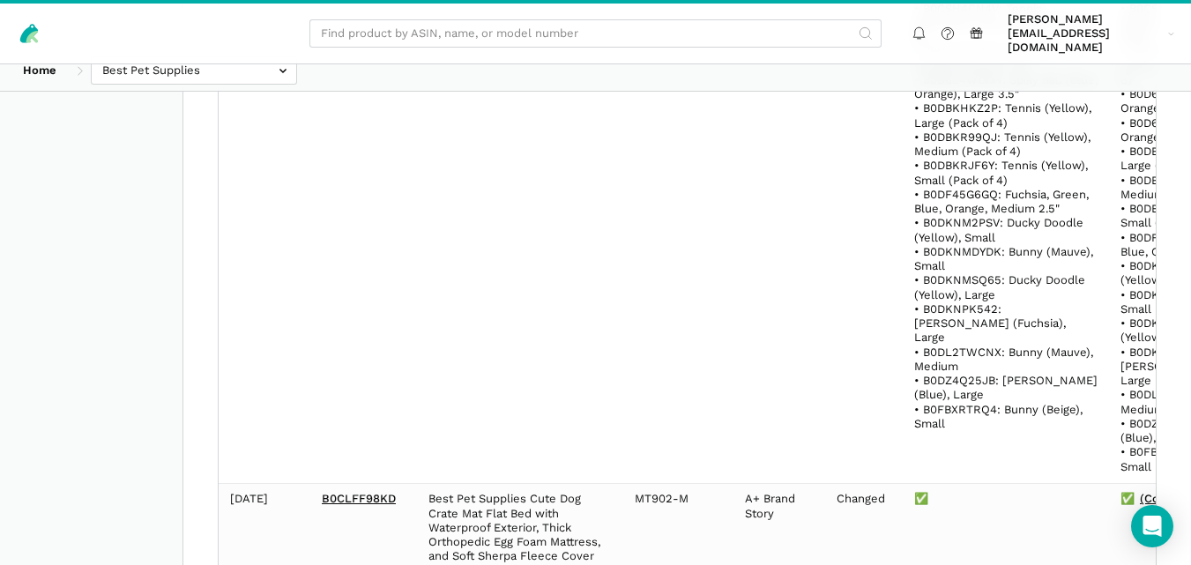
drag, startPoint x: 400, startPoint y: 307, endPoint x: 321, endPoint y: 302, distance: 79.5
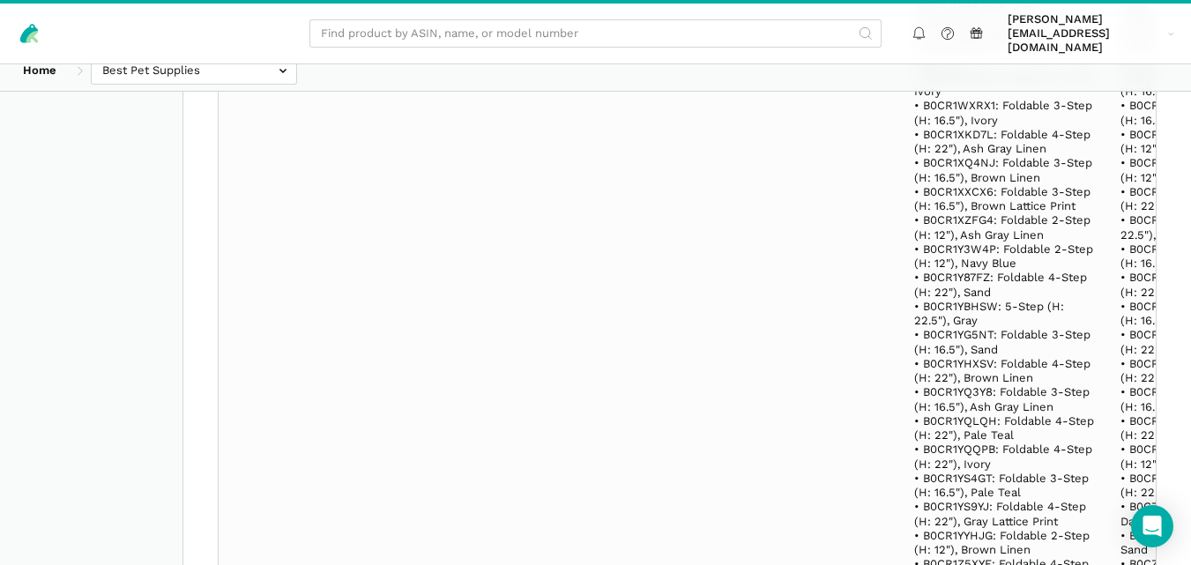
scroll to position [55193, 0]
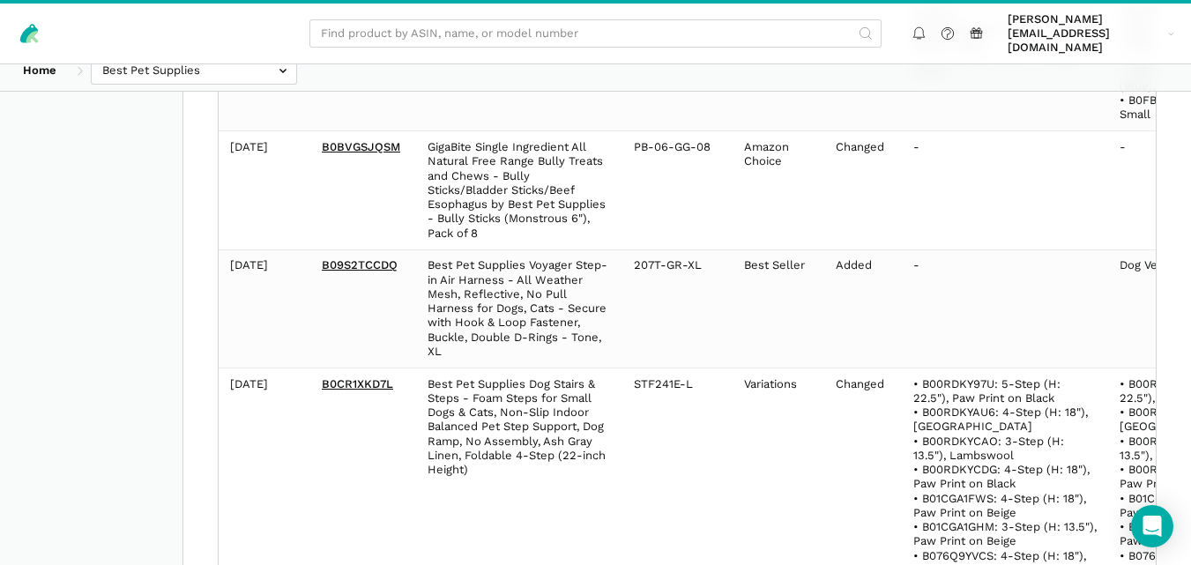
scroll to position [22937, 0]
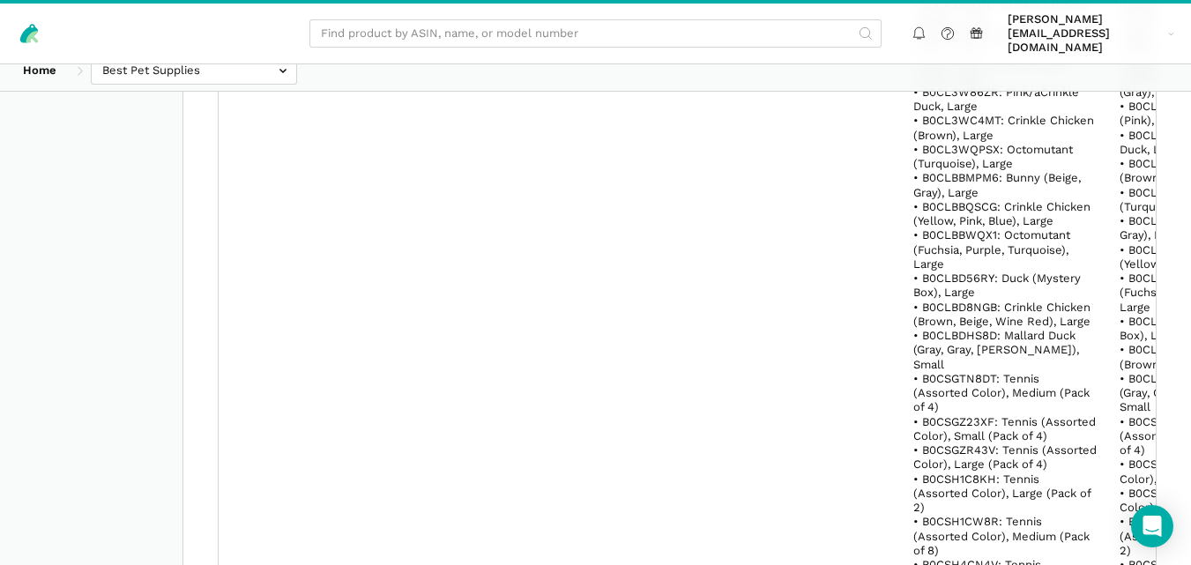
scroll to position [75565, 0]
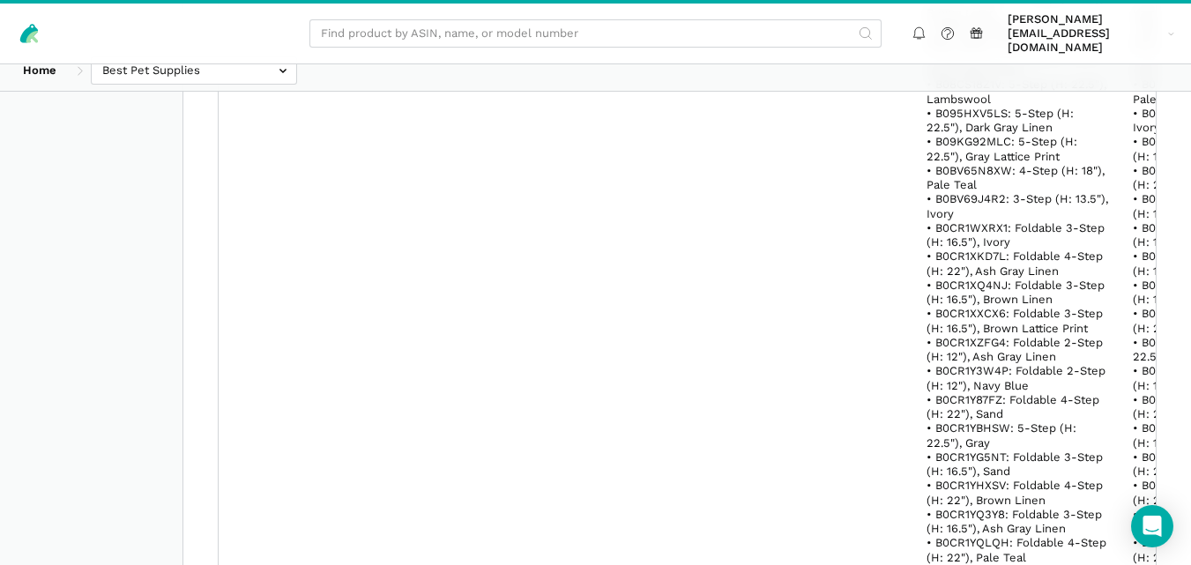
scroll to position [0, 0]
